Goal: Find specific page/section: Find specific page/section

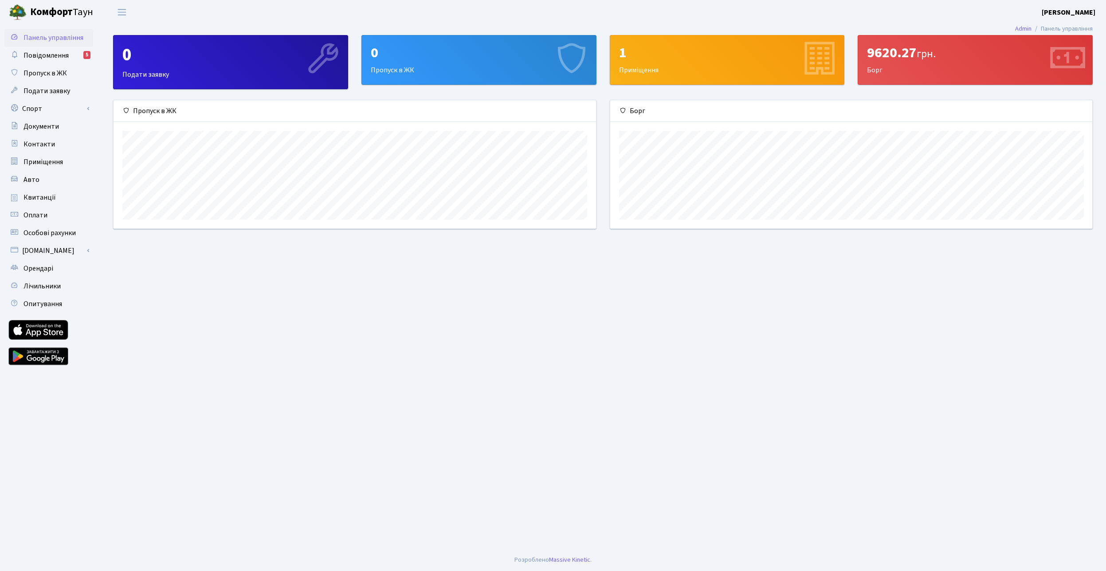
scroll to position [128, 482]
click at [52, 56] on span "Повідомлення" at bounding box center [45, 56] width 45 height 10
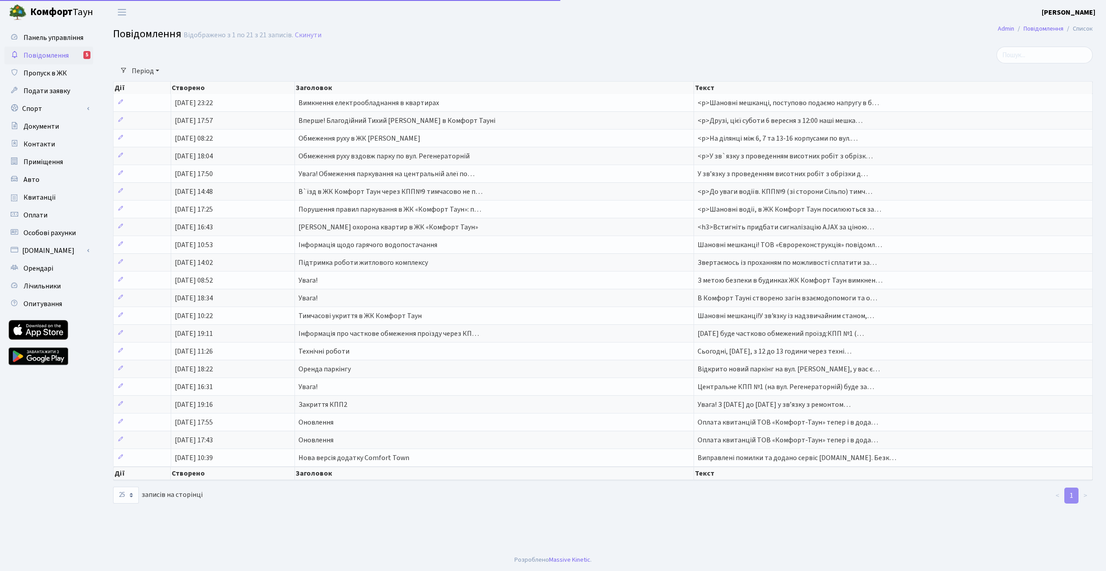
select select "25"
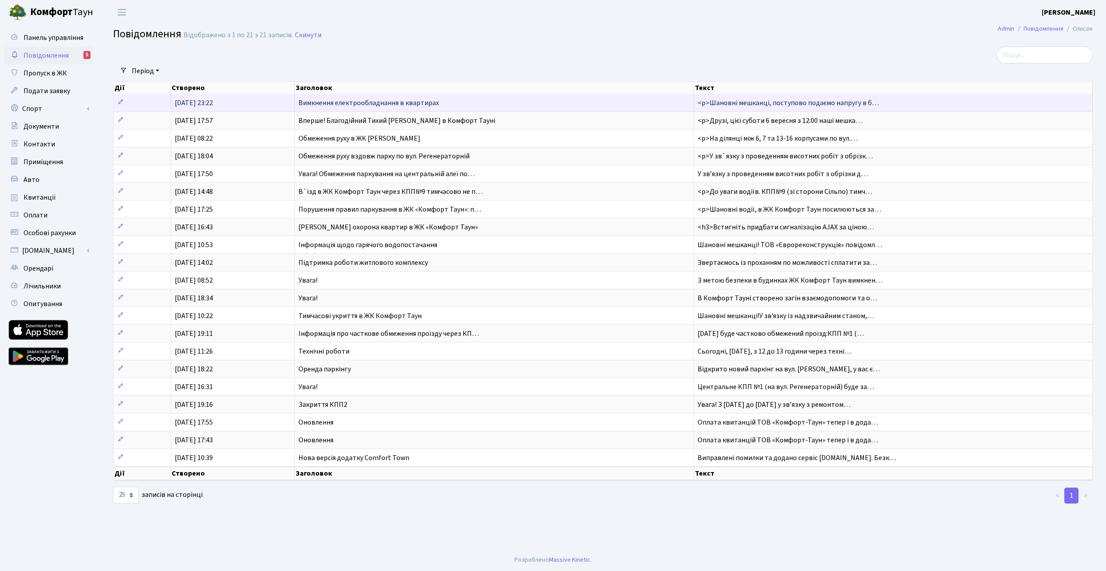
click at [330, 106] on span "Вимкнення електрообладнання в квартирах" at bounding box center [368, 103] width 141 height 10
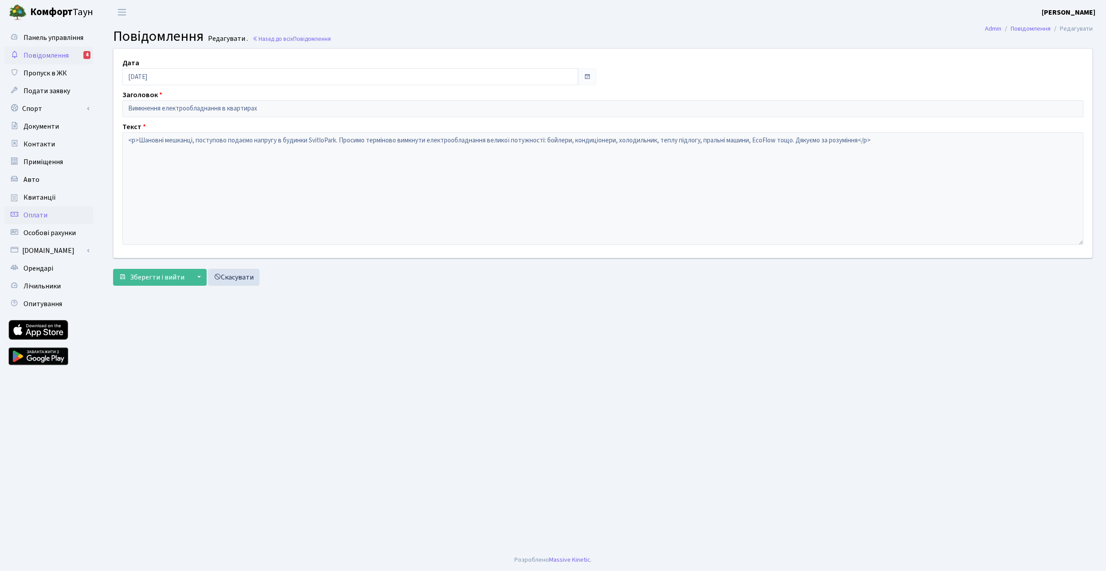
click at [30, 216] on span "Оплати" at bounding box center [35, 215] width 24 height 10
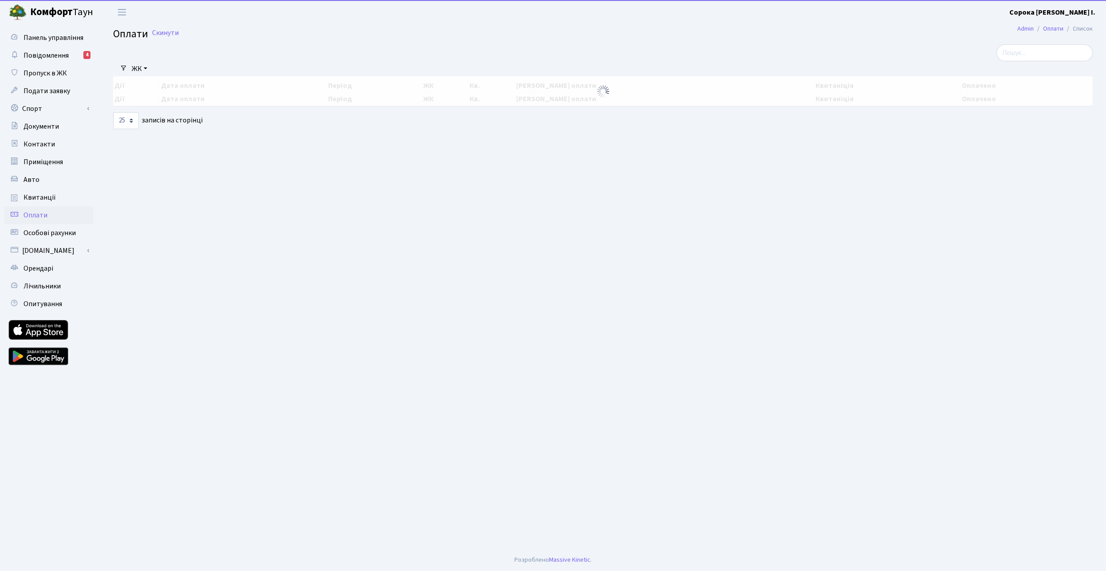
select select "25"
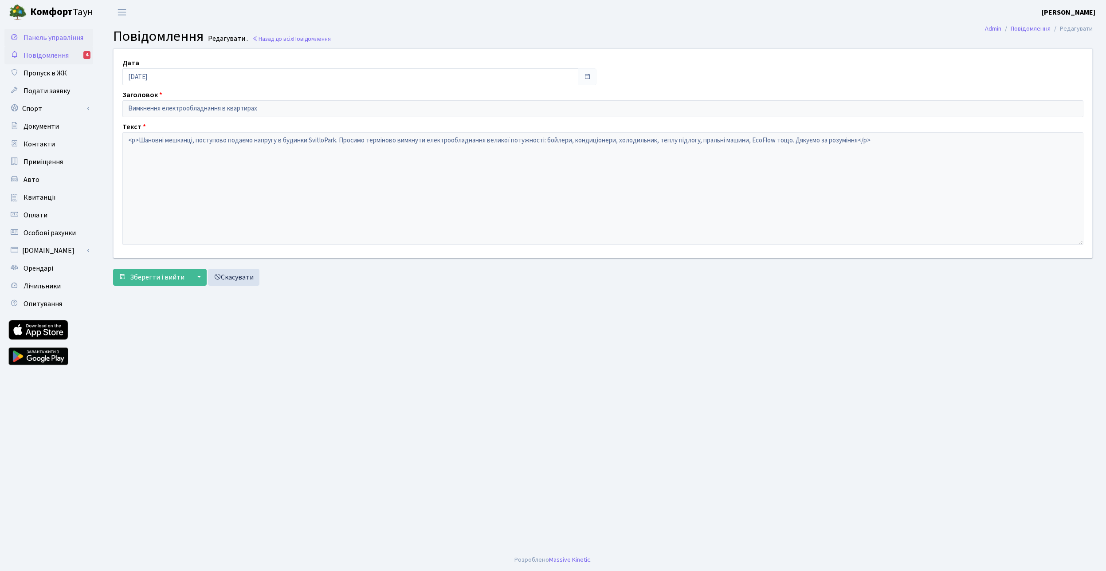
click at [51, 39] on span "Панель управління" at bounding box center [53, 38] width 60 height 10
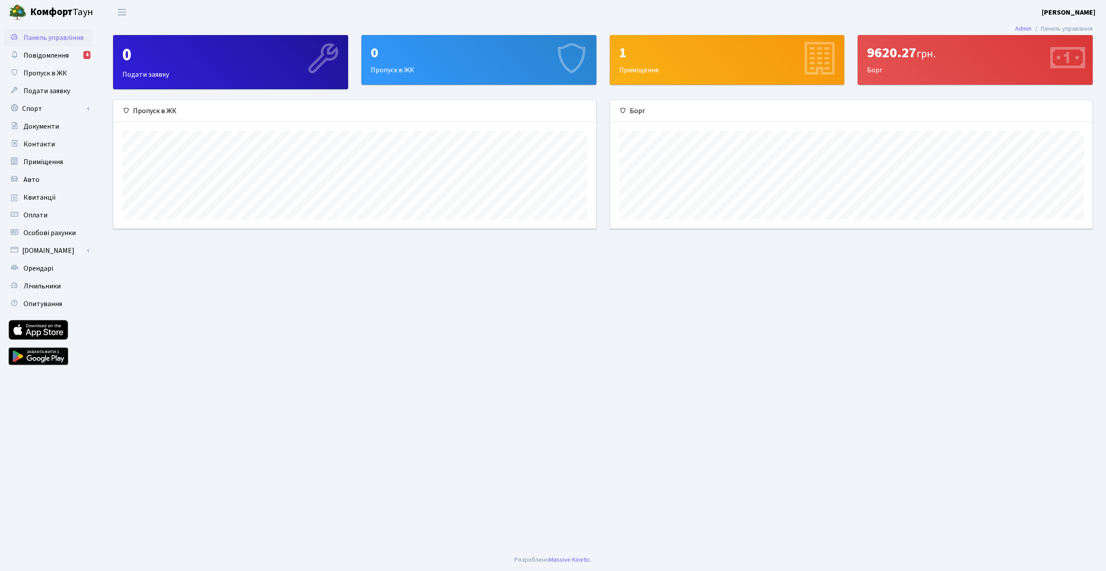
scroll to position [128, 482]
